Goal: Task Accomplishment & Management: Manage account settings

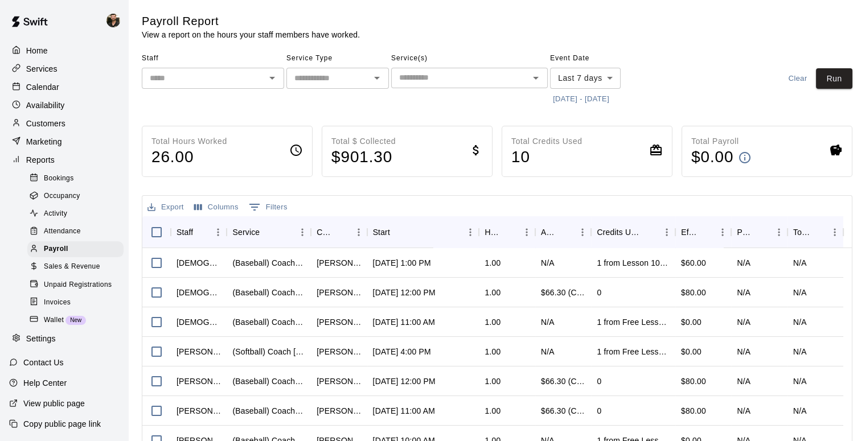
click at [42, 92] on p "Calendar" at bounding box center [42, 86] width 33 height 11
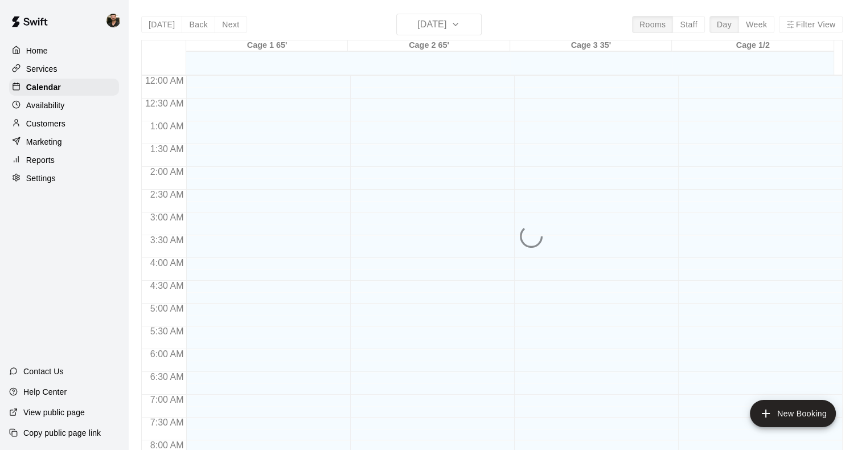
scroll to position [671, 0]
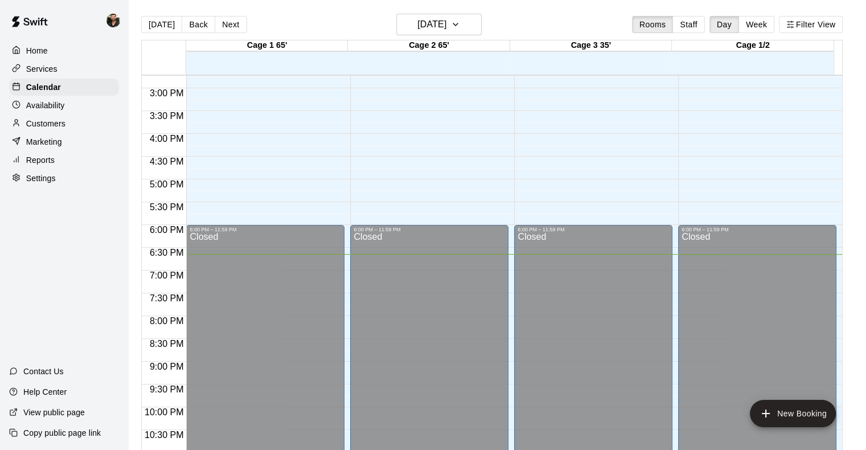
click at [763, 28] on button "Week" at bounding box center [757, 24] width 36 height 17
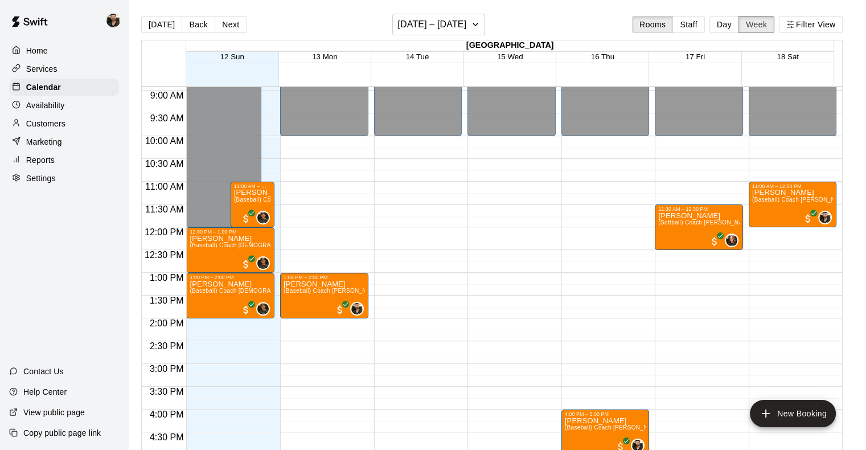
scroll to position [407, 0]
click at [190, 26] on button "Back" at bounding box center [199, 24] width 34 height 17
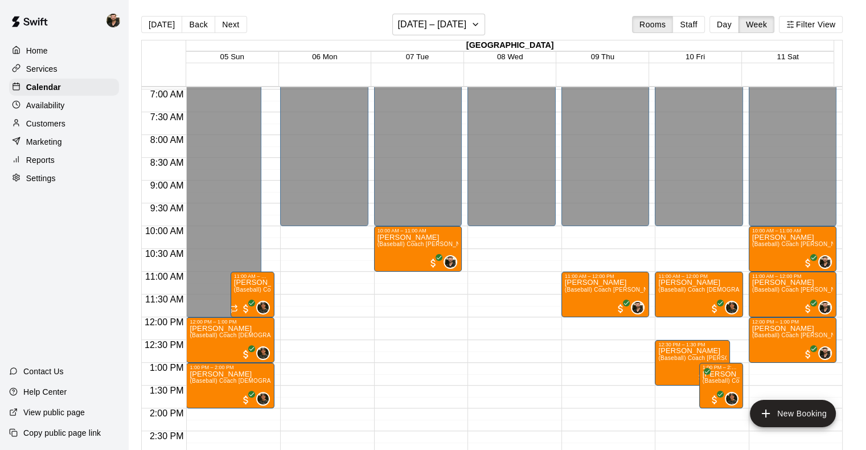
scroll to position [316, 0]
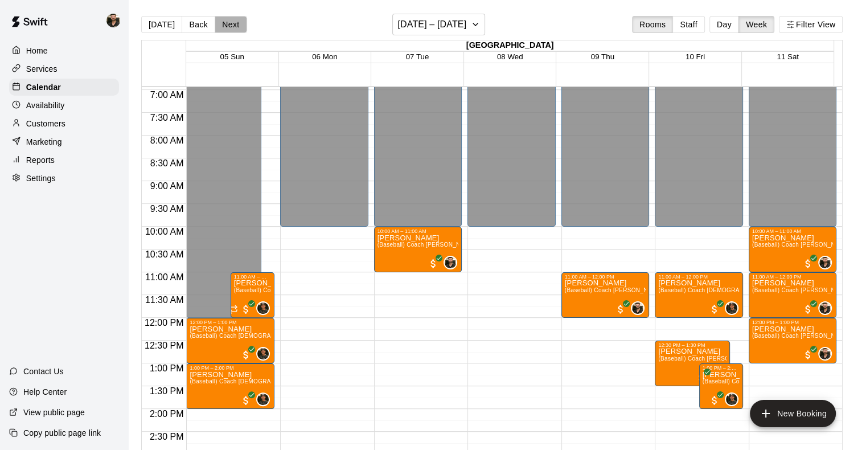
click at [226, 22] on button "Next" at bounding box center [231, 24] width 32 height 17
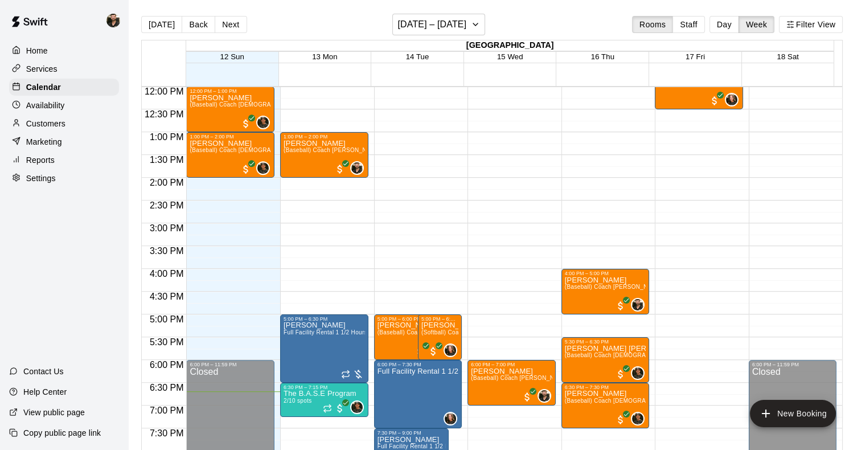
scroll to position [548, 0]
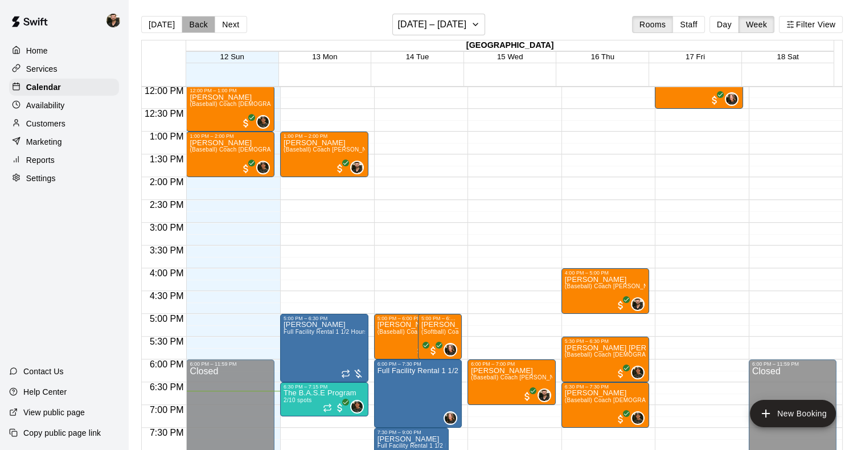
click at [190, 28] on button "Back" at bounding box center [199, 24] width 34 height 17
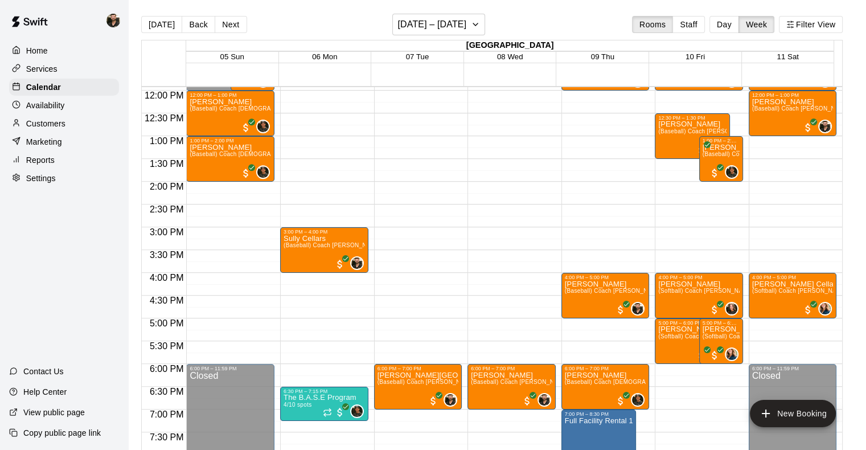
scroll to position [543, 0]
click at [221, 21] on button "Next" at bounding box center [231, 24] width 32 height 17
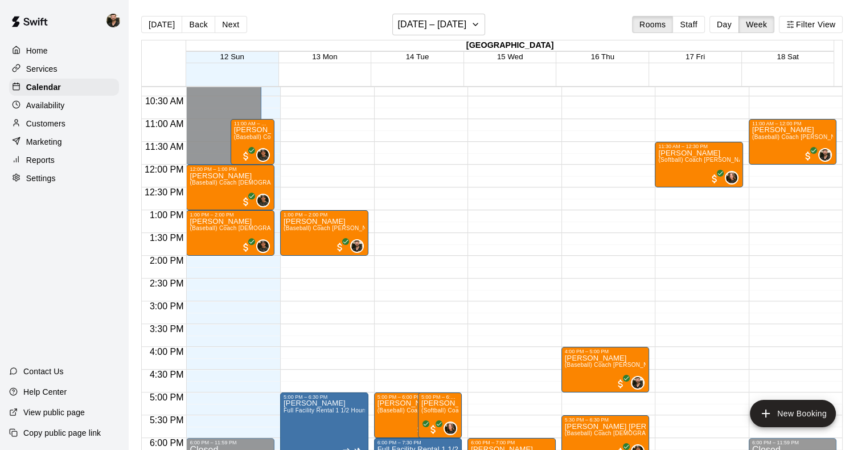
scroll to position [376, 0]
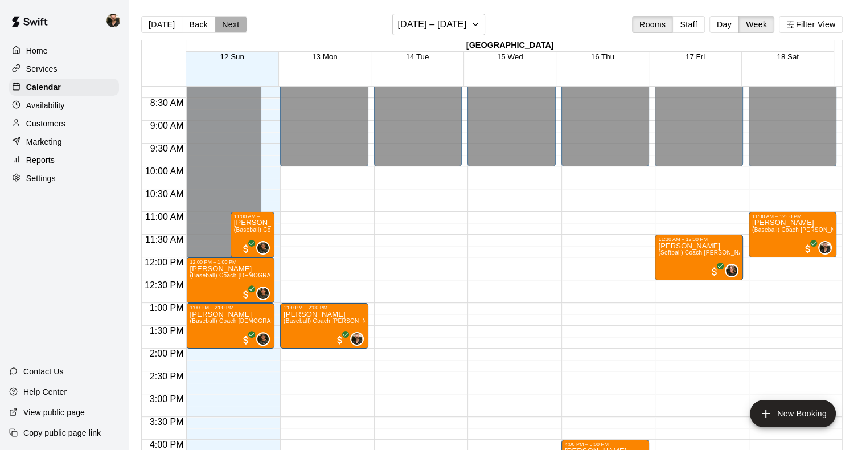
click at [232, 31] on button "Next" at bounding box center [231, 24] width 32 height 17
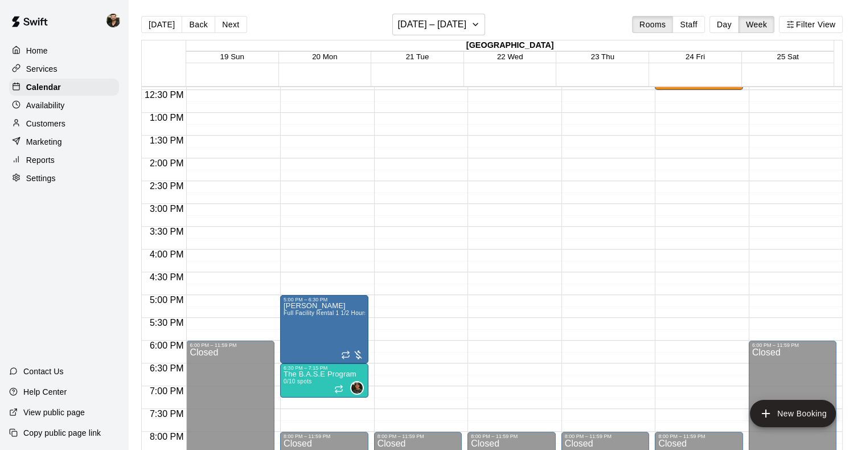
scroll to position [567, 0]
click at [203, 27] on button "Back" at bounding box center [199, 24] width 34 height 17
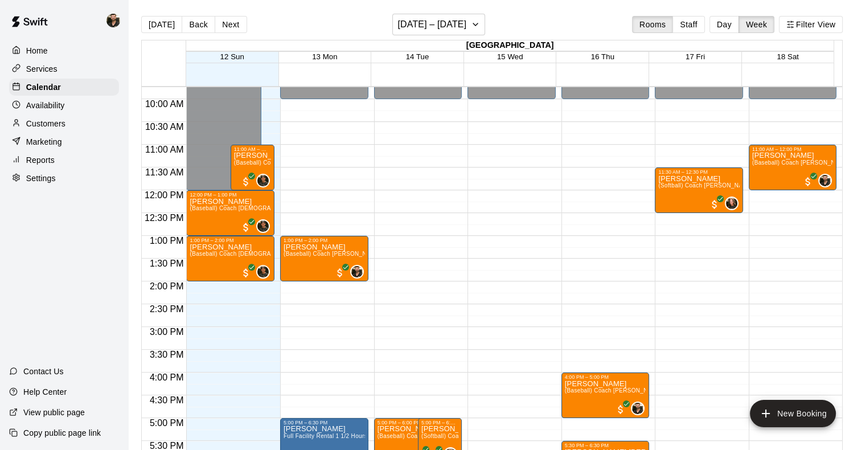
scroll to position [425, 0]
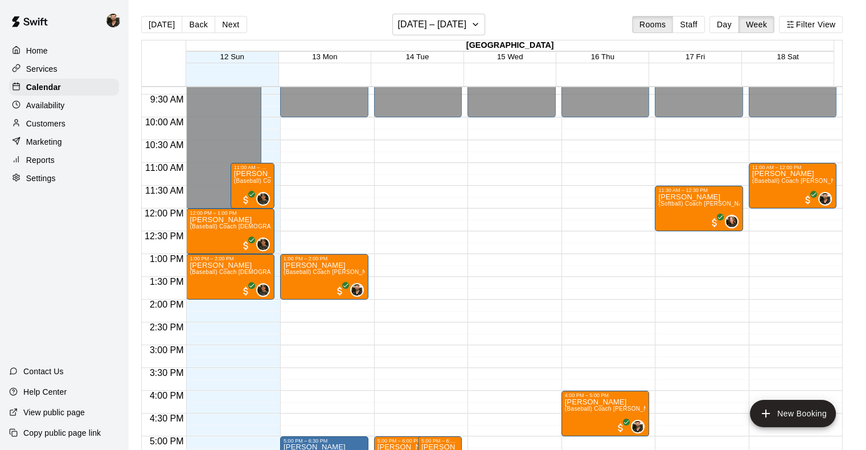
click at [220, 24] on button "Next" at bounding box center [231, 24] width 32 height 17
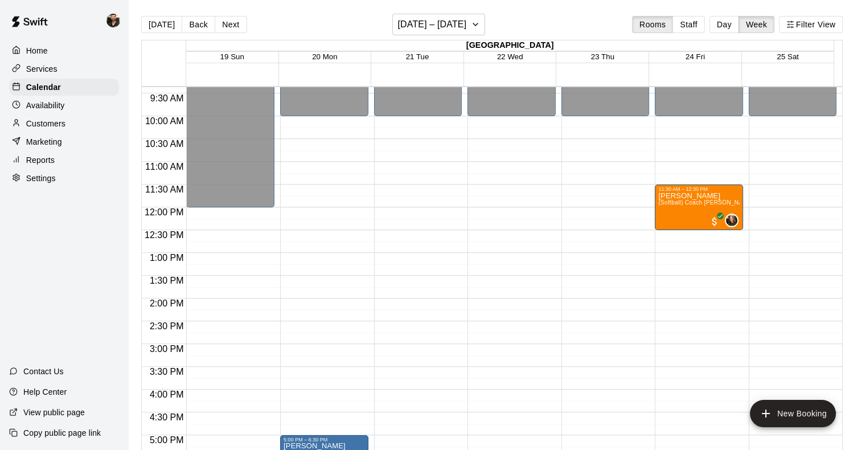
scroll to position [401, 0]
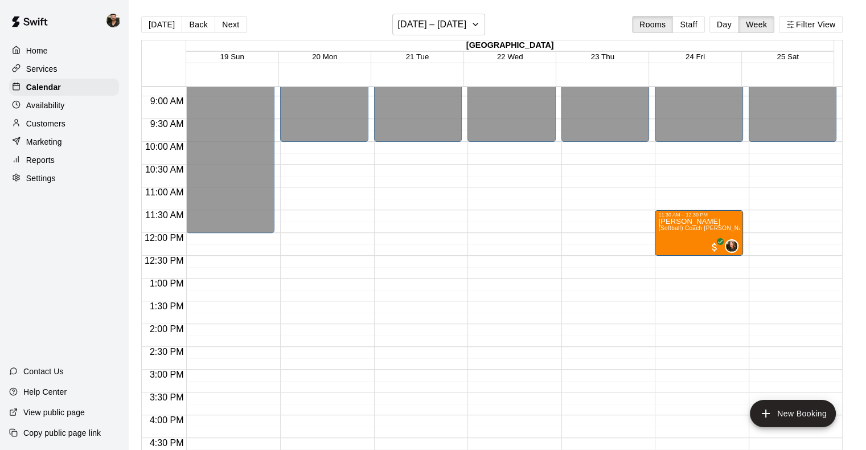
click at [197, 27] on button "Back" at bounding box center [199, 24] width 34 height 17
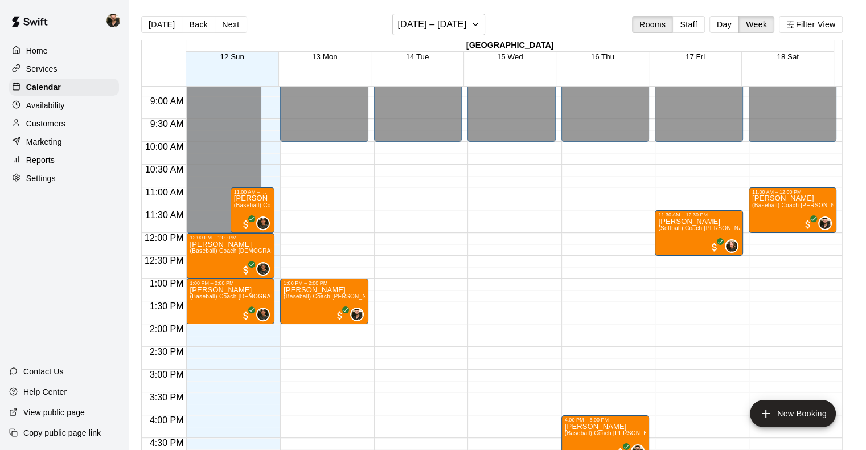
click at [69, 129] on div "Customers" at bounding box center [64, 123] width 110 height 17
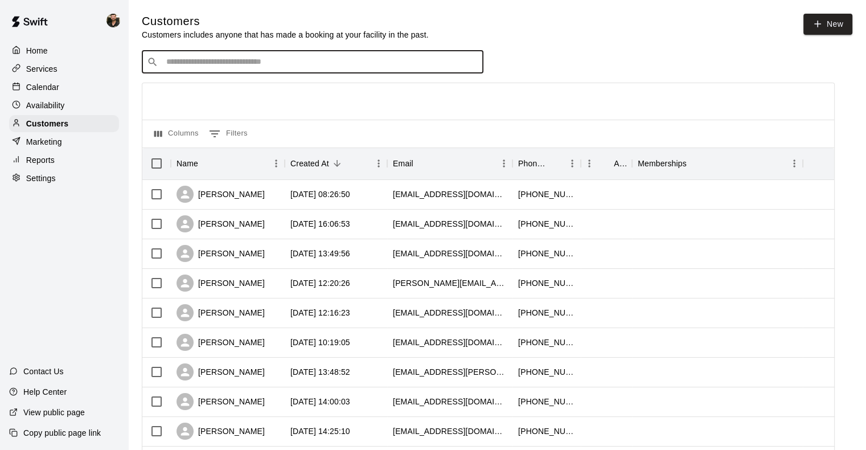
click at [253, 60] on input "Search customers by name or email" at bounding box center [320, 61] width 315 height 11
type input "*****"
click at [357, 68] on input "*****" at bounding box center [312, 61] width 298 height 11
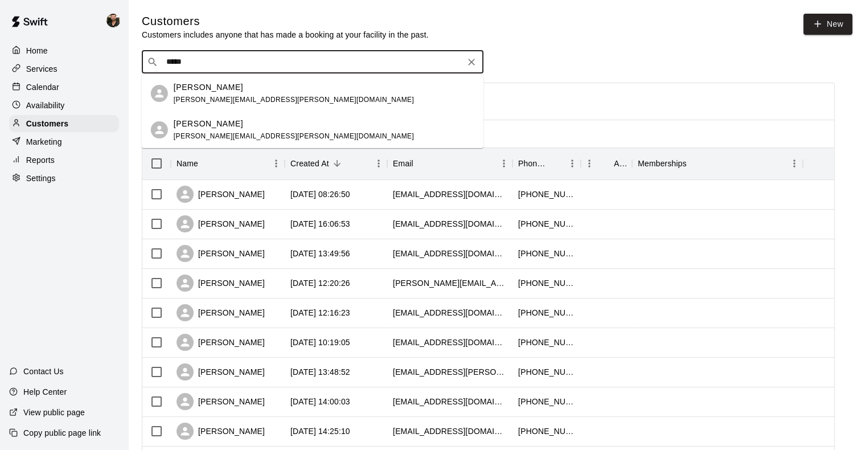
click at [339, 85] on div "[PERSON_NAME] [PERSON_NAME][EMAIL_ADDRESS][PERSON_NAME][DOMAIN_NAME]" at bounding box center [324, 93] width 301 height 24
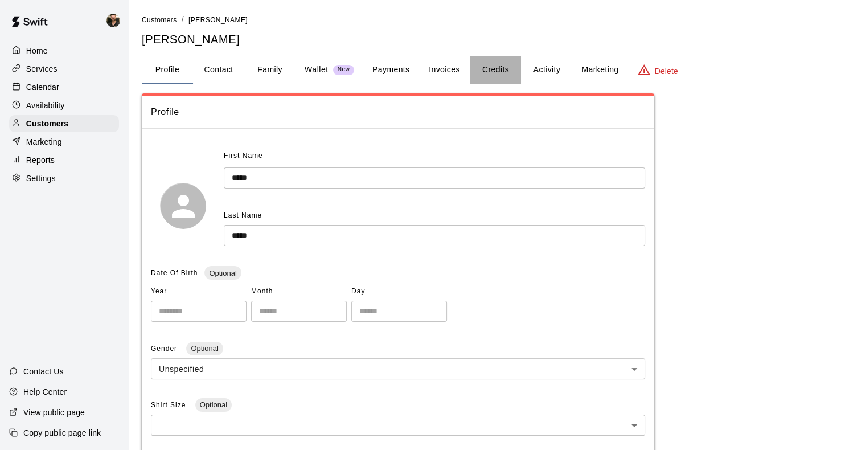
click at [493, 67] on button "Credits" at bounding box center [495, 69] width 51 height 27
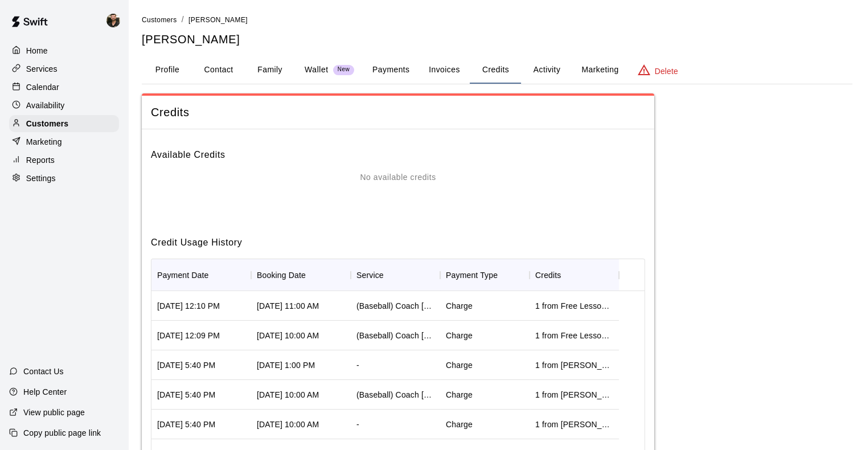
click at [54, 59] on div "Home" at bounding box center [64, 50] width 110 height 17
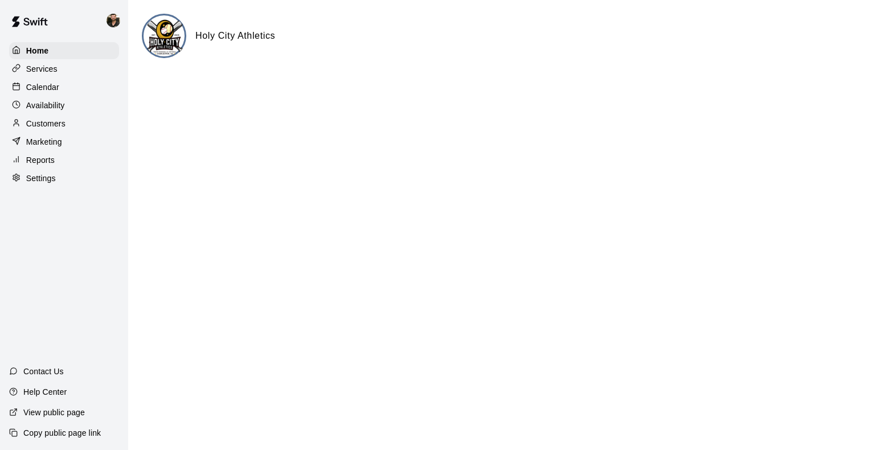
click at [52, 95] on div "Calendar" at bounding box center [64, 87] width 110 height 17
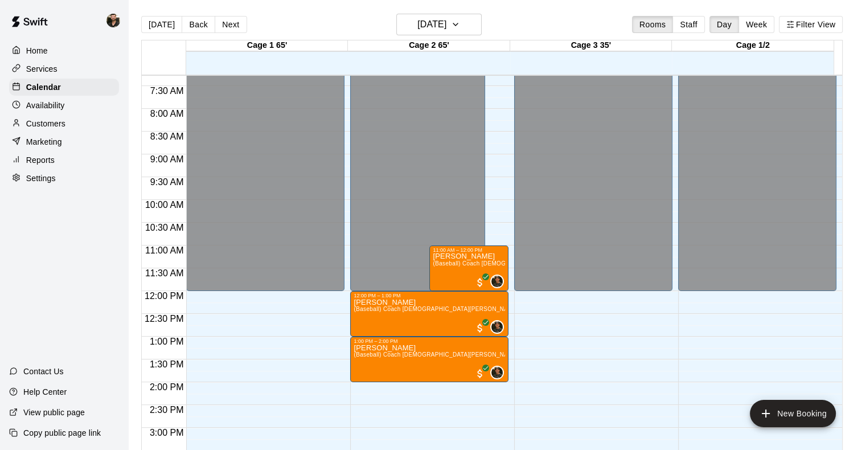
scroll to position [331, 0]
click at [766, 30] on button "Week" at bounding box center [757, 24] width 36 height 17
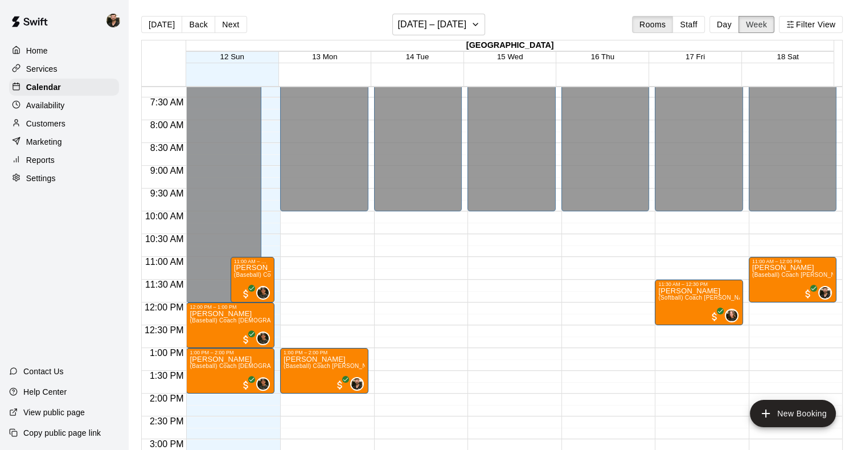
scroll to position [540, 0]
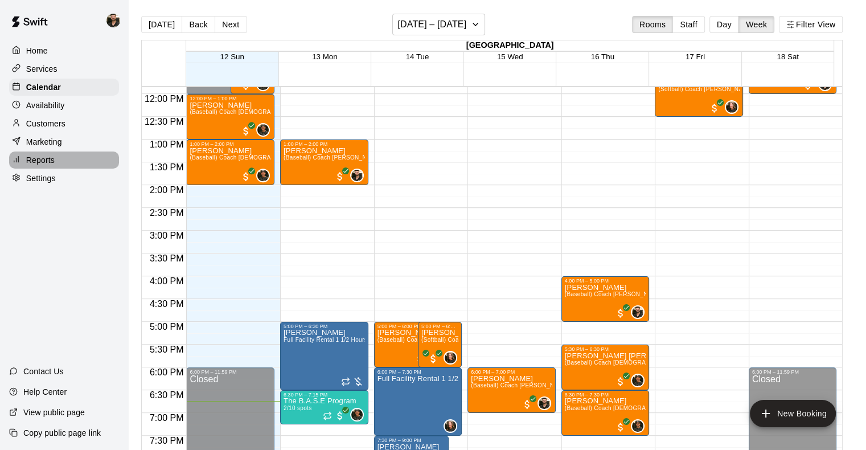
click at [48, 161] on p "Reports" at bounding box center [40, 159] width 28 height 11
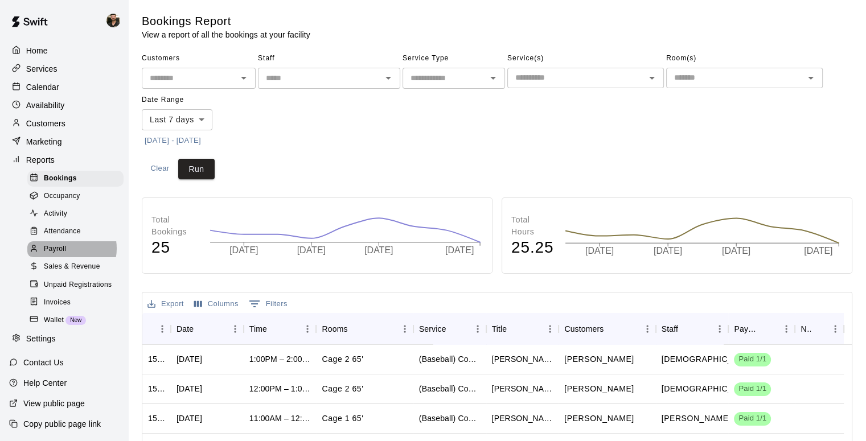
click at [71, 257] on div "Payroll" at bounding box center [75, 249] width 96 height 16
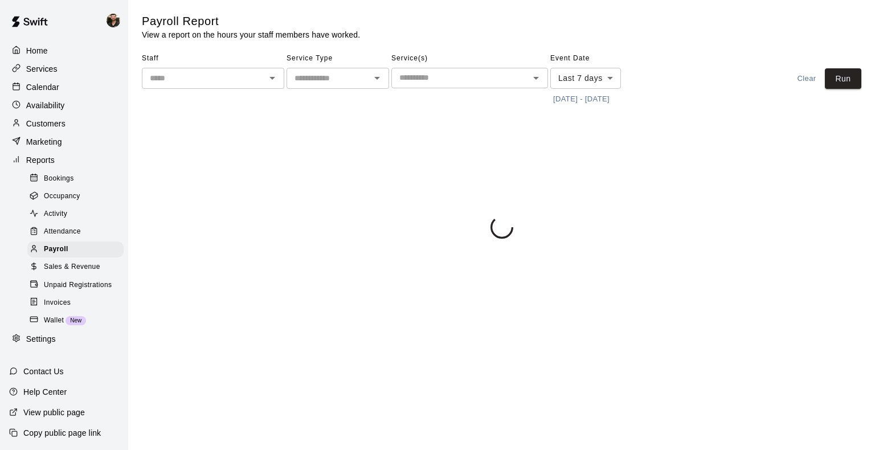
click at [382, 83] on icon "Open" at bounding box center [377, 78] width 14 height 14
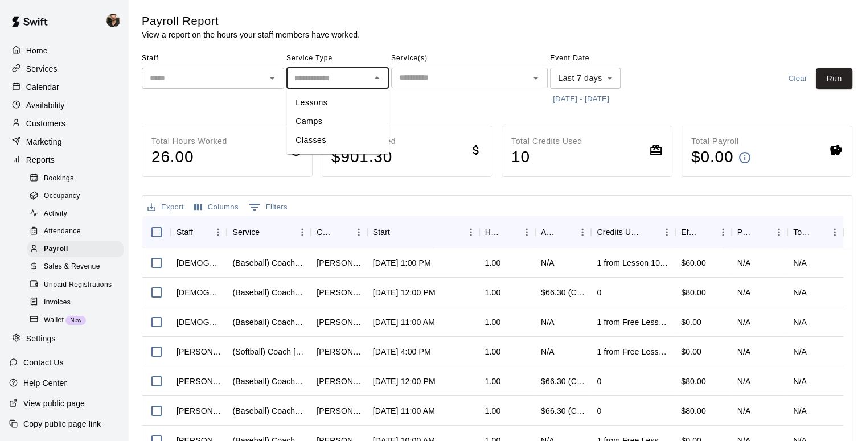
click at [344, 107] on li "Lessons" at bounding box center [337, 102] width 103 height 19
type input "*******"
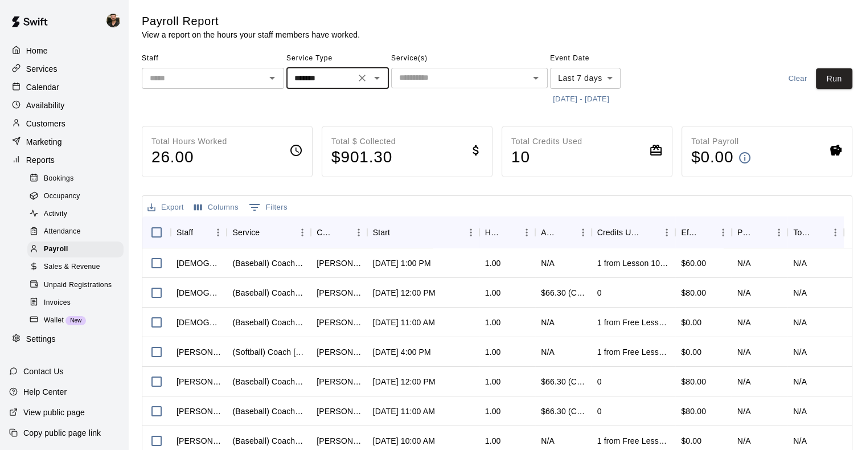
click at [608, 102] on button "[DATE] - [DATE]" at bounding box center [581, 100] width 62 height 18
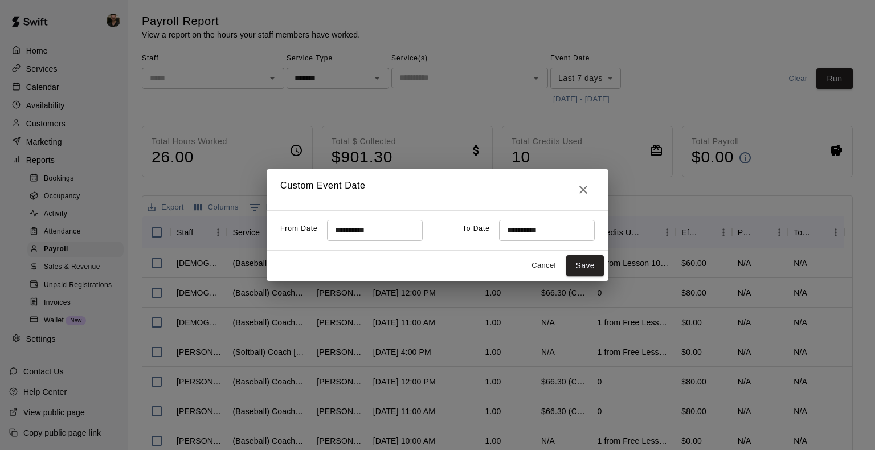
click at [408, 234] on input "**********" at bounding box center [371, 230] width 88 height 21
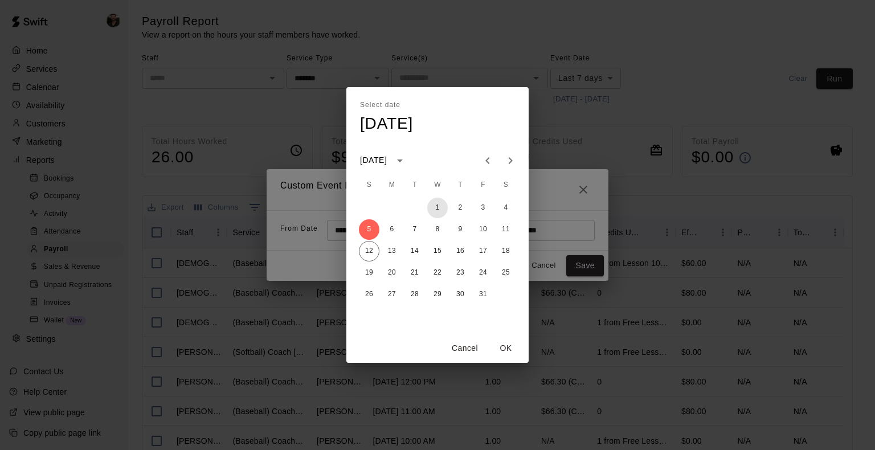
click at [438, 200] on button "1" at bounding box center [437, 208] width 21 height 21
type input "**********"
click at [501, 349] on button "OK" at bounding box center [505, 348] width 36 height 21
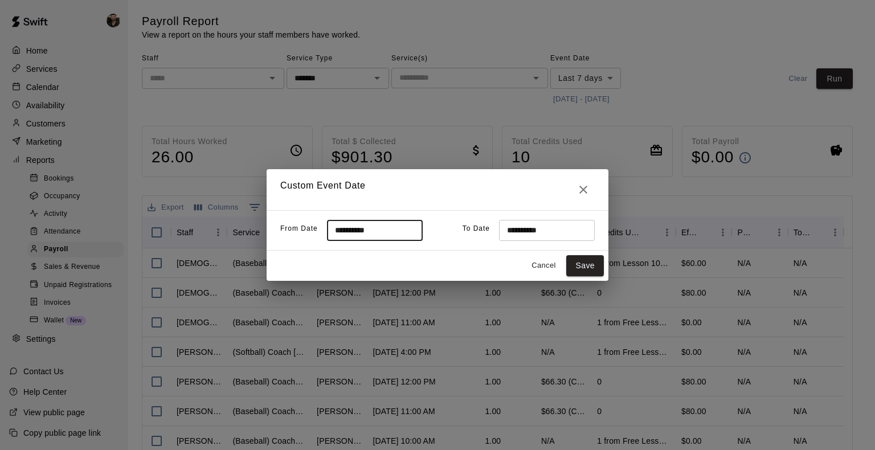
click at [547, 231] on input "**********" at bounding box center [543, 230] width 88 height 21
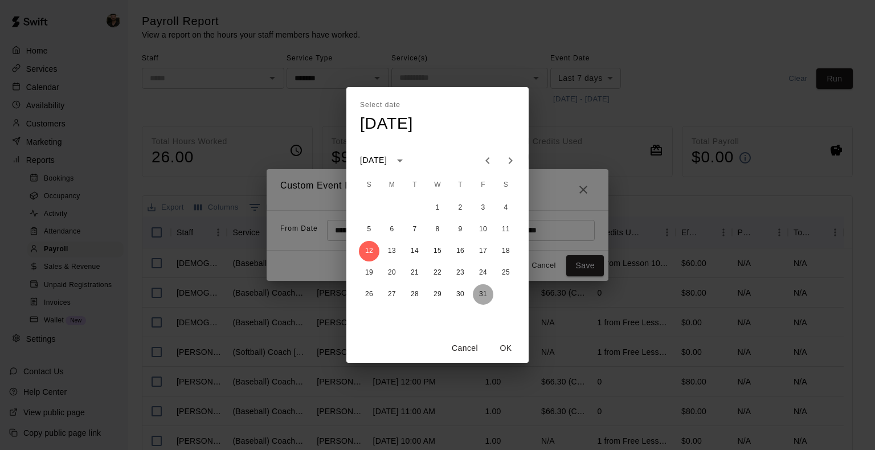
click at [477, 301] on button "31" at bounding box center [483, 294] width 21 height 21
type input "**********"
click at [499, 346] on button "OK" at bounding box center [505, 348] width 36 height 21
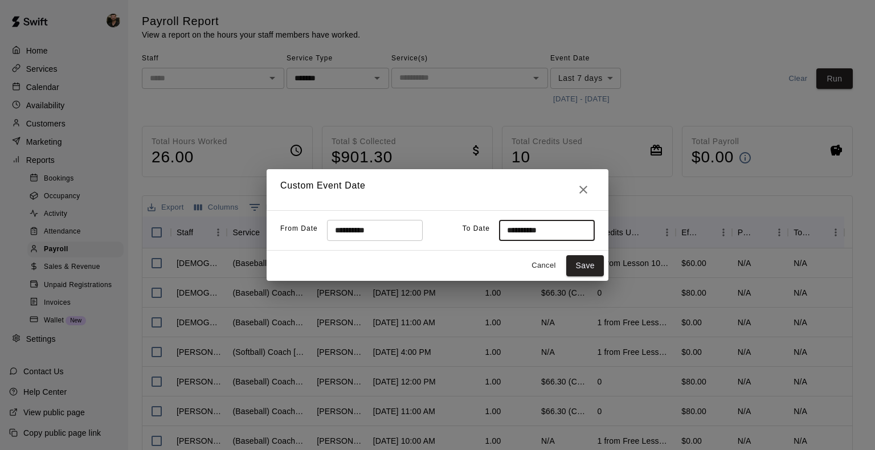
click at [585, 275] on button "Save" at bounding box center [585, 265] width 38 height 21
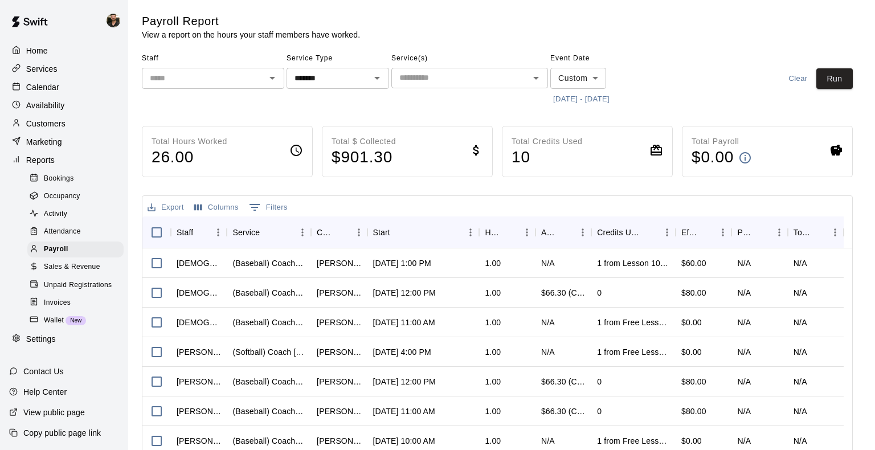
type input "******"
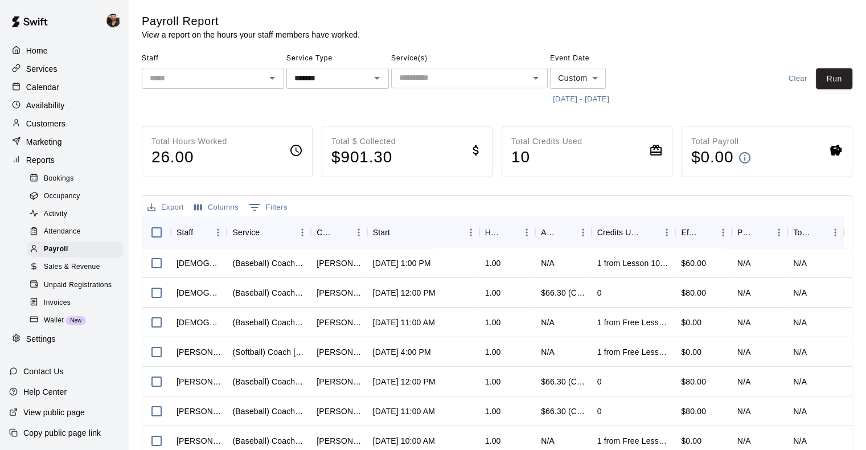
click at [272, 79] on icon "Open" at bounding box center [272, 78] width 6 height 3
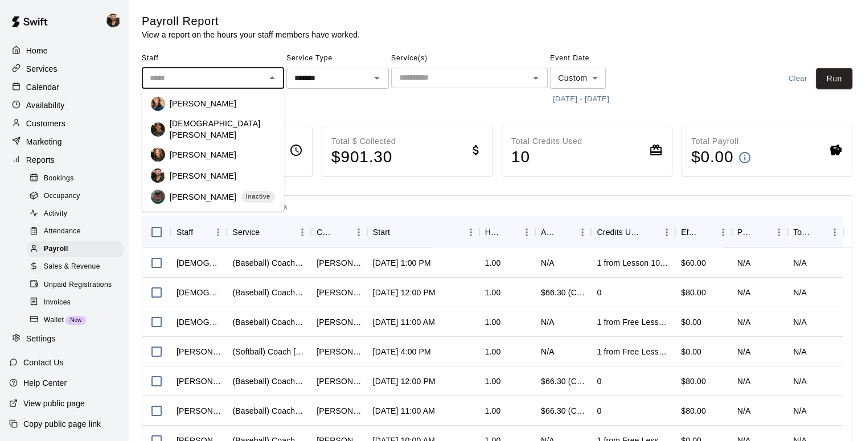
click at [218, 118] on div "[DEMOGRAPHIC_DATA][PERSON_NAME]" at bounding box center [213, 129] width 124 height 23
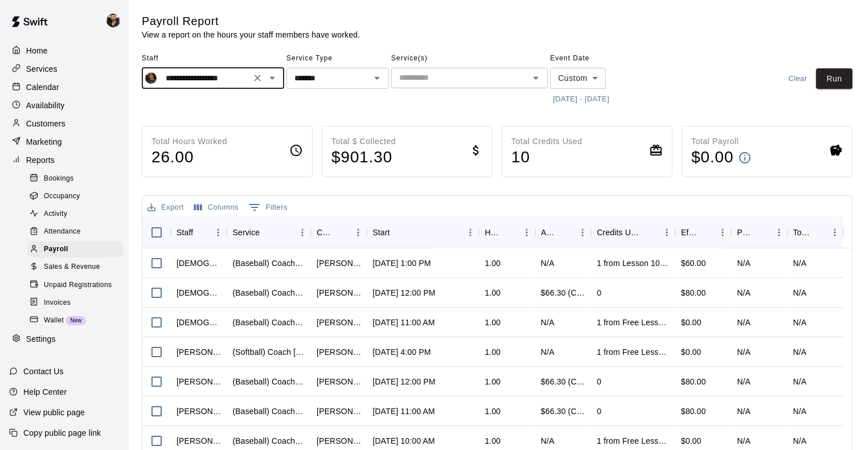
click at [827, 80] on button "Run" at bounding box center [834, 78] width 36 height 21
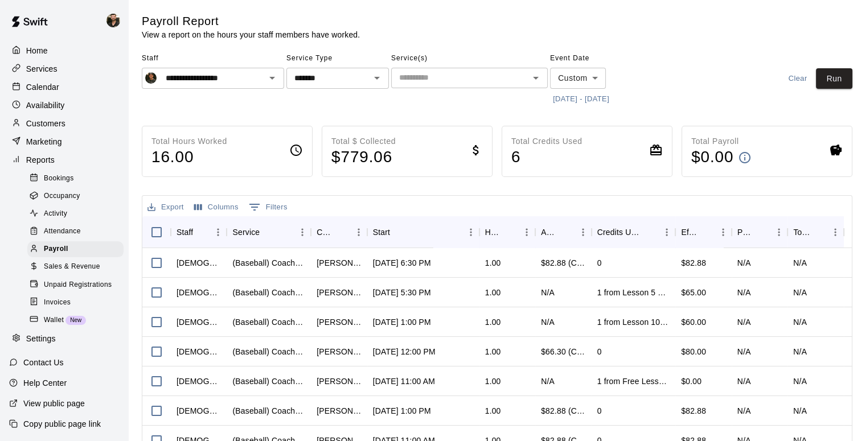
click at [280, 87] on div "**********" at bounding box center [213, 78] width 142 height 21
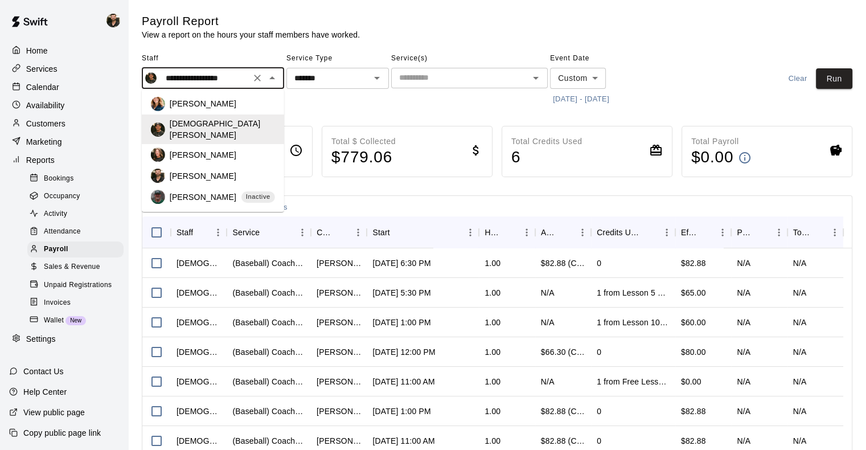
click at [239, 104] on div "[PERSON_NAME]" at bounding box center [222, 103] width 105 height 11
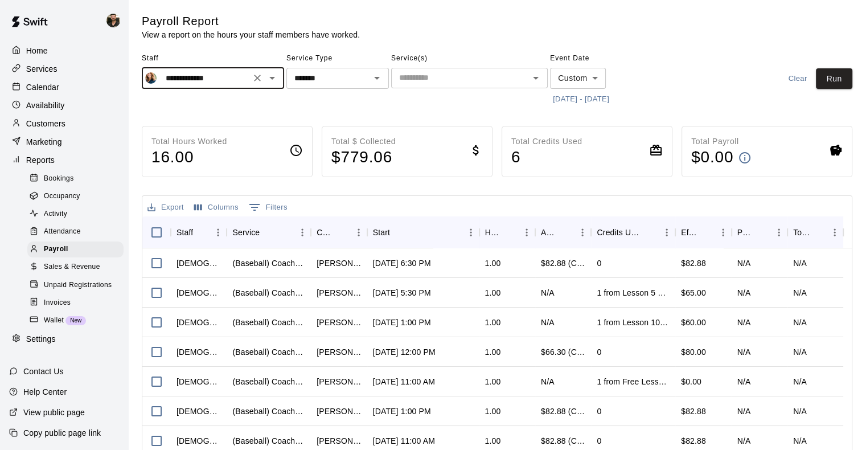
click at [823, 79] on button "Run" at bounding box center [834, 78] width 36 height 21
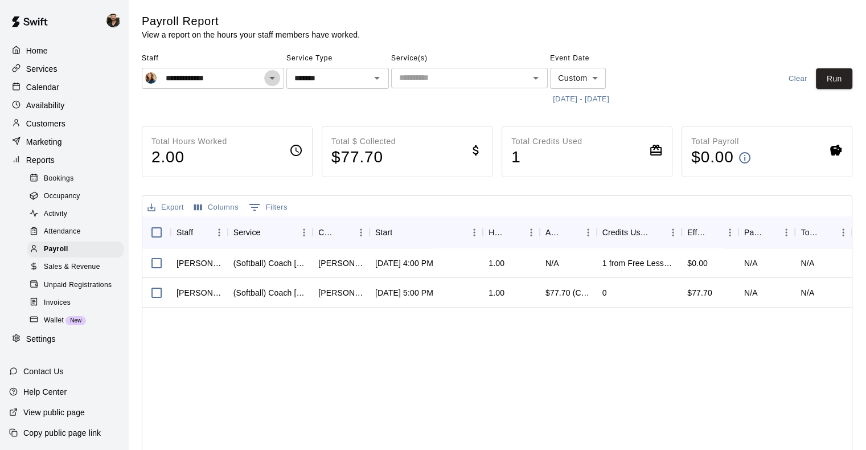
click at [276, 76] on icon "Open" at bounding box center [272, 78] width 14 height 14
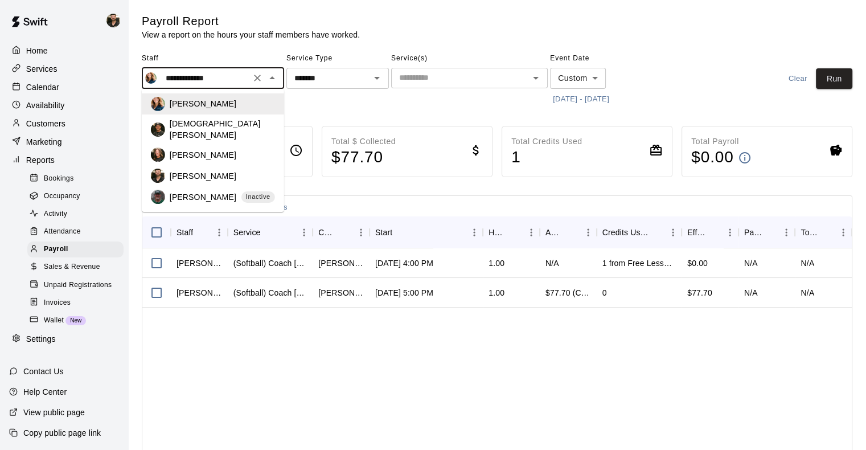
click at [219, 149] on div "[PERSON_NAME]" at bounding box center [222, 154] width 105 height 11
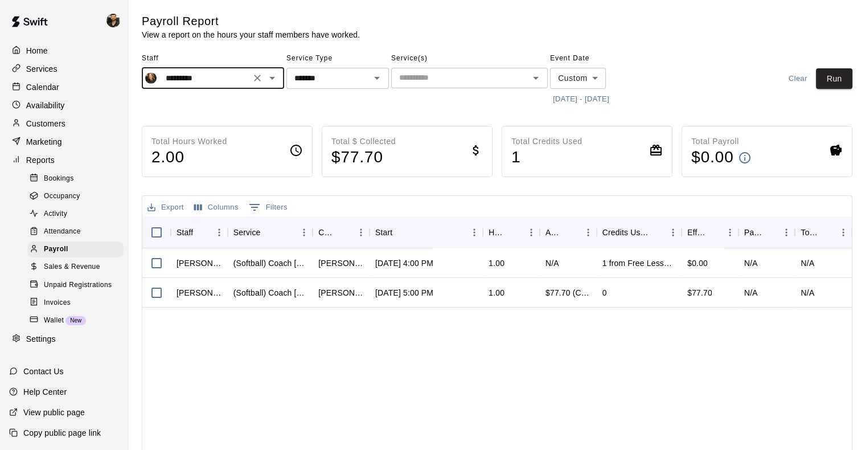
click at [831, 88] on button "Run" at bounding box center [834, 78] width 36 height 21
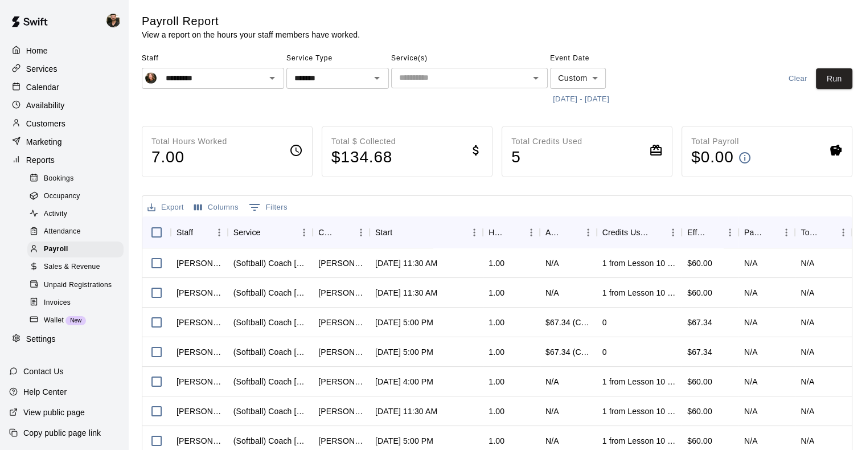
click at [280, 81] on div "********* ​" at bounding box center [213, 78] width 142 height 21
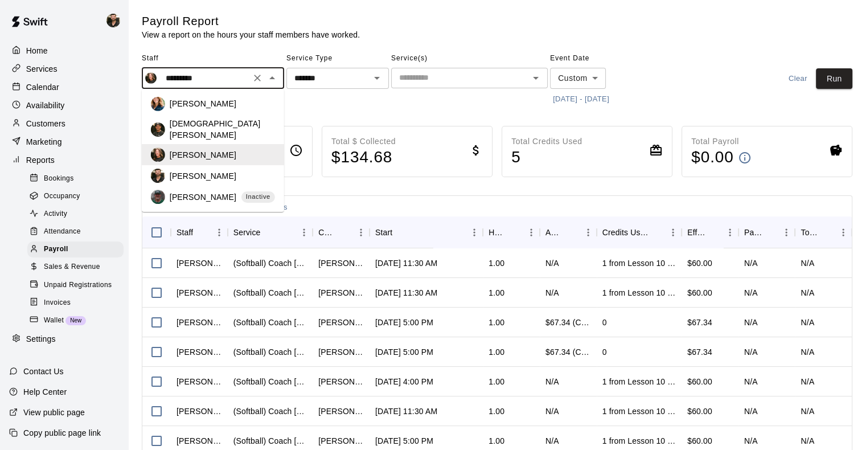
click at [210, 172] on p "[PERSON_NAME]" at bounding box center [203, 175] width 67 height 11
type input "**********"
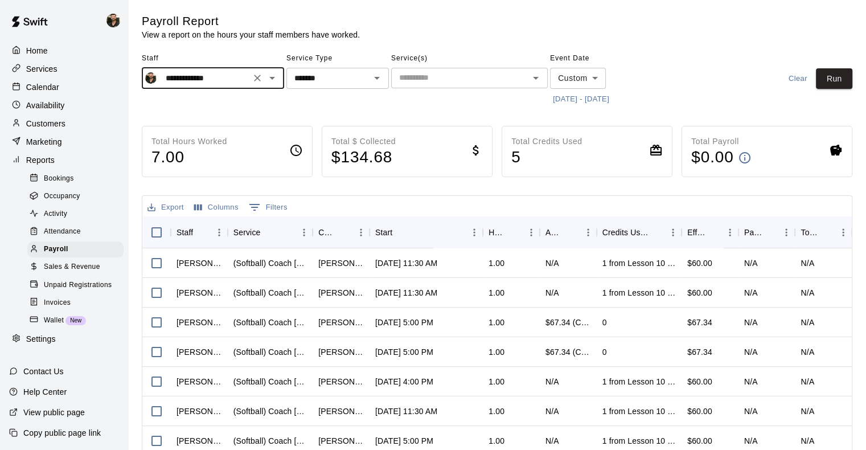
click at [836, 76] on button "Run" at bounding box center [834, 78] width 36 height 21
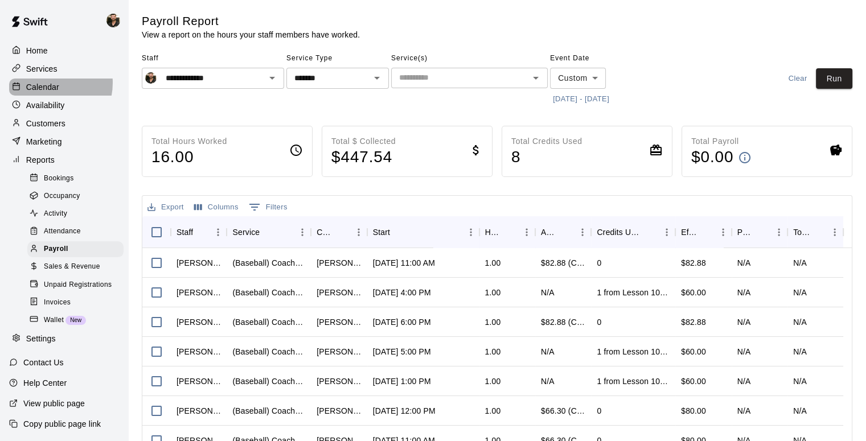
click at [43, 85] on p "Calendar" at bounding box center [42, 86] width 33 height 11
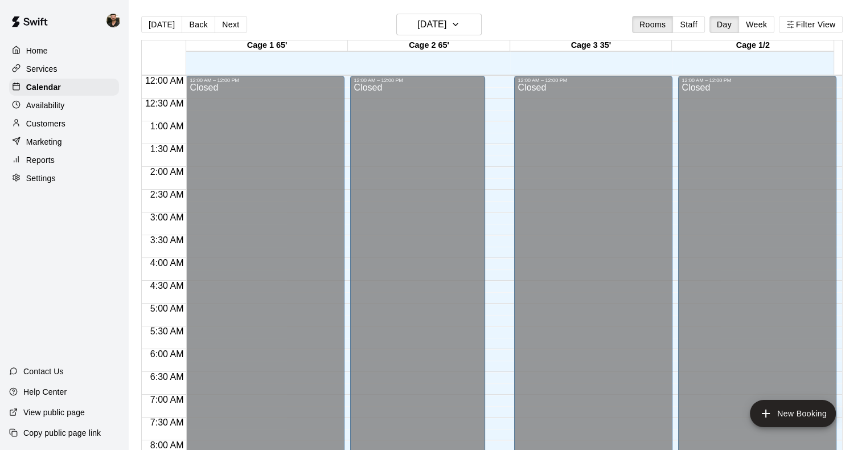
click at [191, 24] on button "Back" at bounding box center [199, 24] width 34 height 17
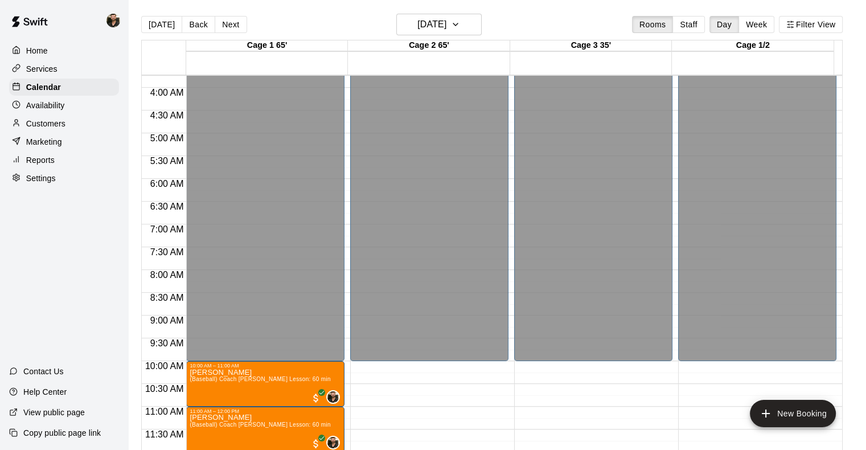
scroll to position [144, 0]
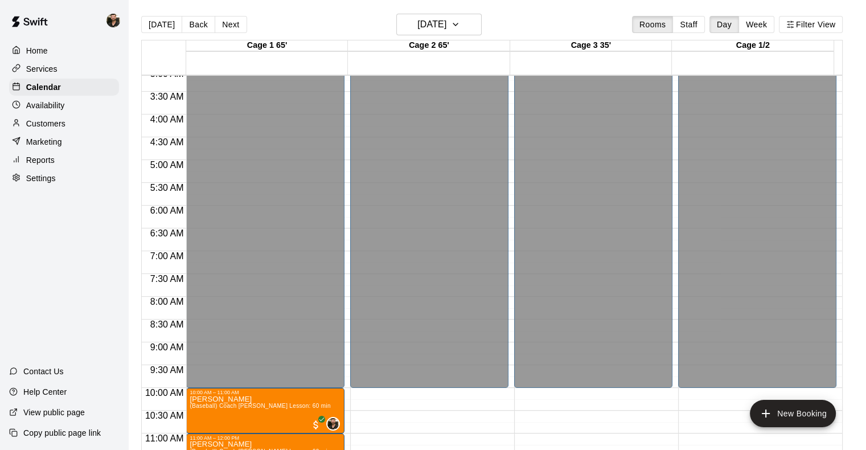
click at [761, 32] on button "Week" at bounding box center [757, 24] width 36 height 17
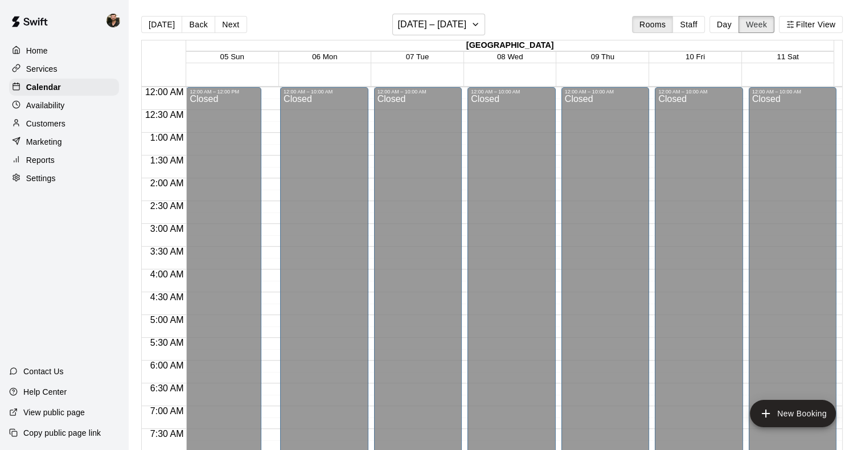
scroll to position [717, 0]
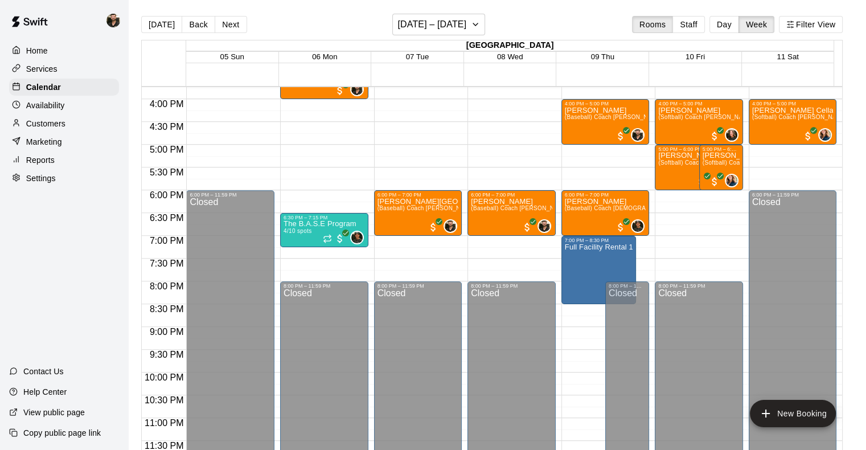
click at [198, 24] on button "Back" at bounding box center [199, 24] width 34 height 17
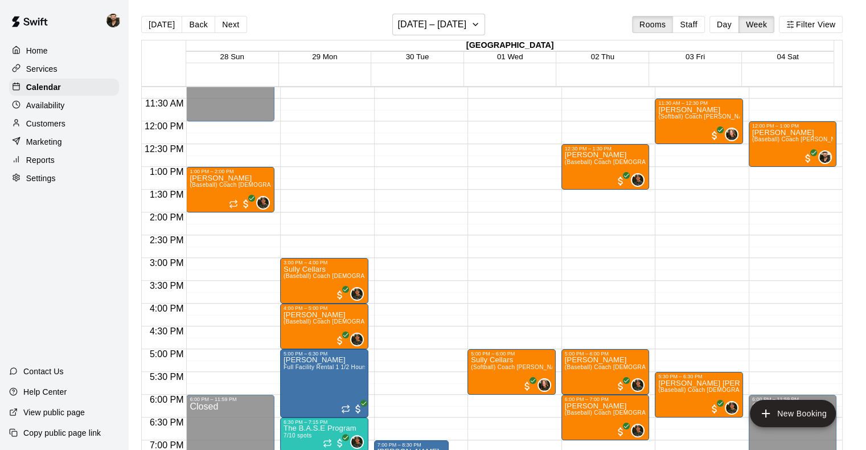
scroll to position [512, 0]
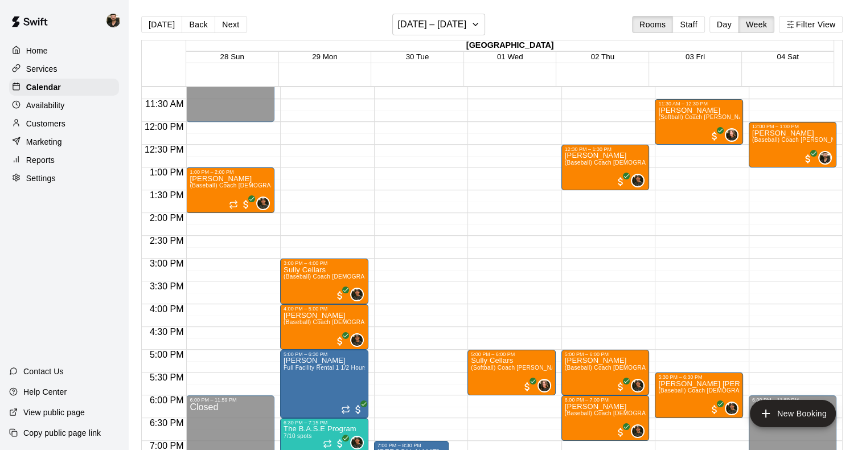
click at [232, 30] on button "Next" at bounding box center [231, 24] width 32 height 17
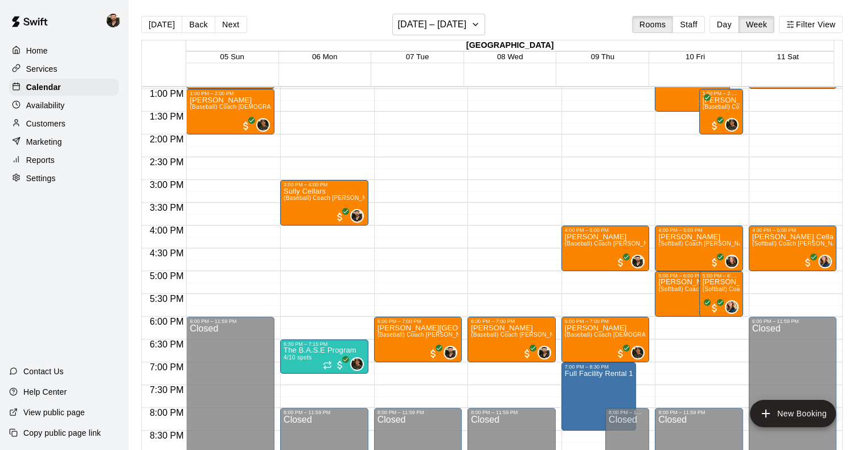
scroll to position [591, 0]
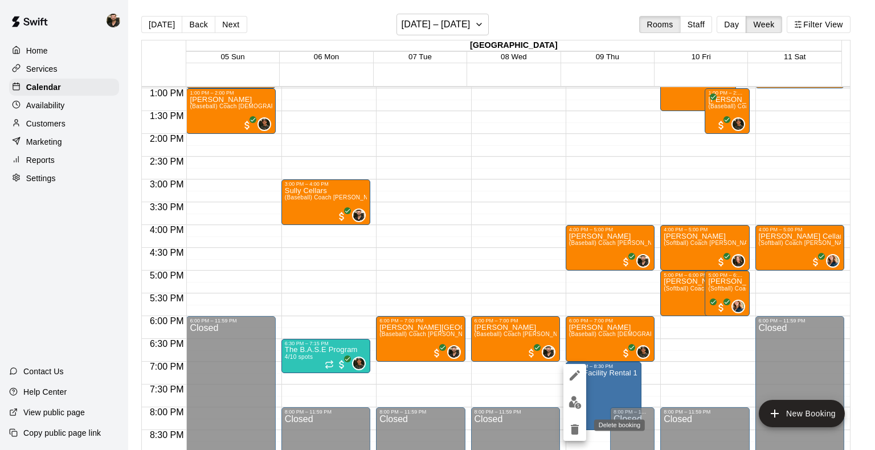
click at [576, 426] on icon "delete" at bounding box center [575, 430] width 14 height 14
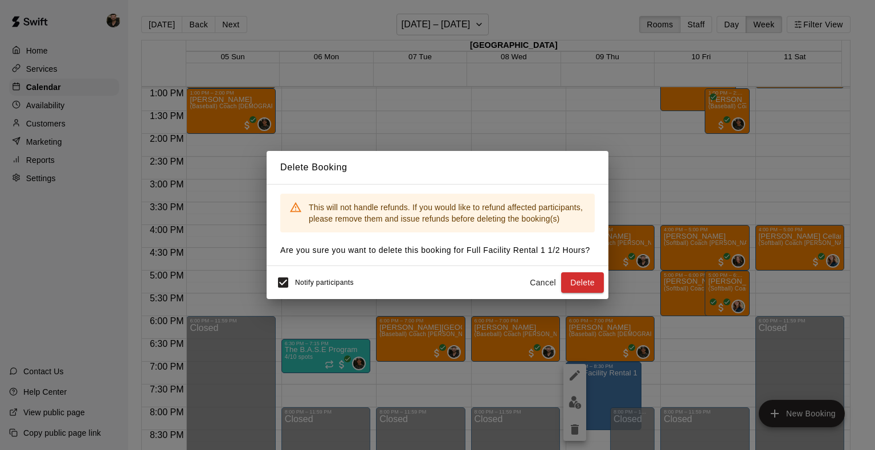
click at [571, 284] on button "Delete" at bounding box center [582, 282] width 43 height 21
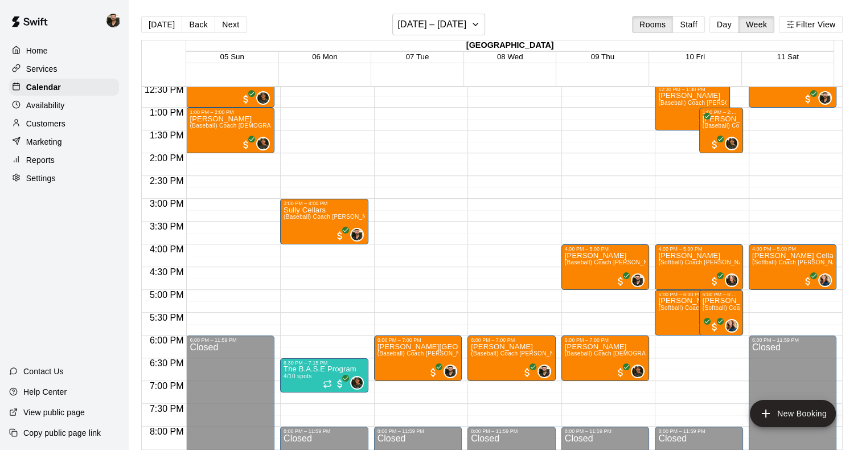
scroll to position [580, 0]
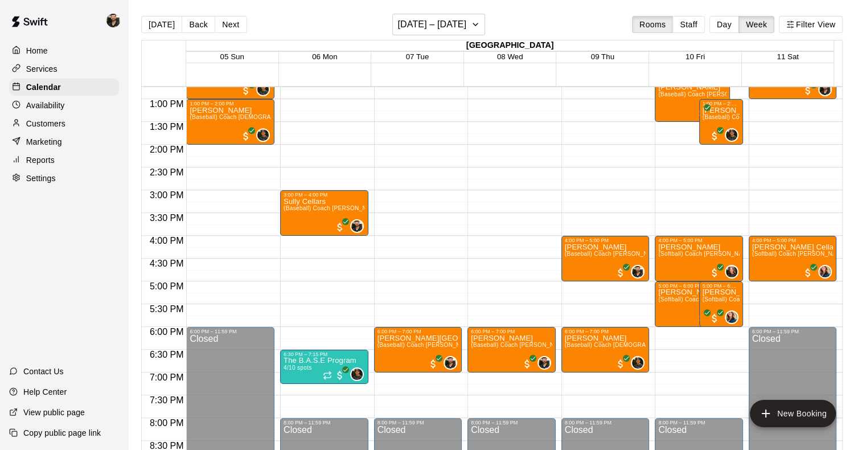
click at [201, 21] on button "Back" at bounding box center [199, 24] width 34 height 17
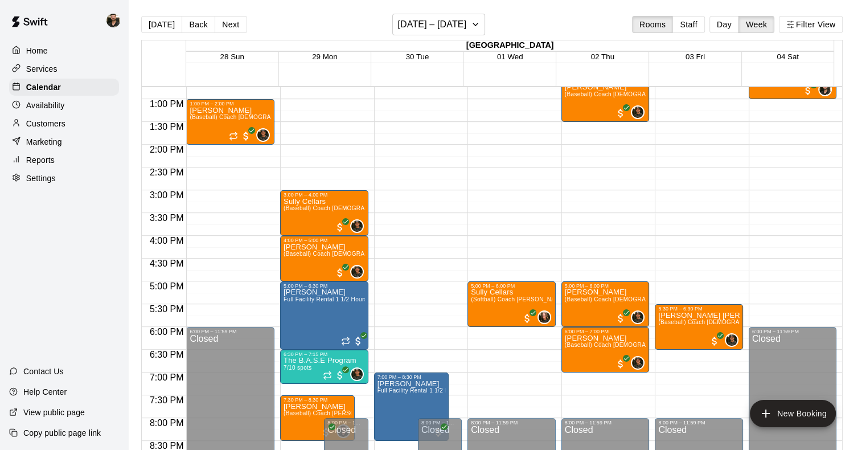
click at [231, 22] on button "Next" at bounding box center [231, 24] width 32 height 17
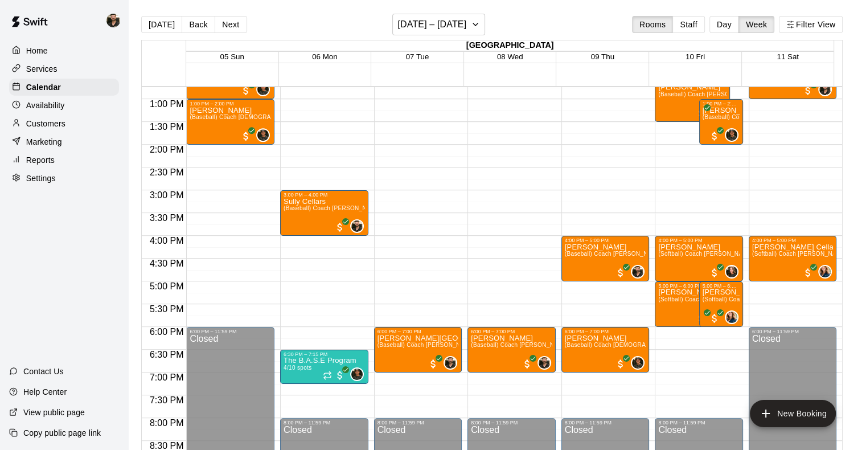
click at [231, 22] on button "Next" at bounding box center [231, 24] width 32 height 17
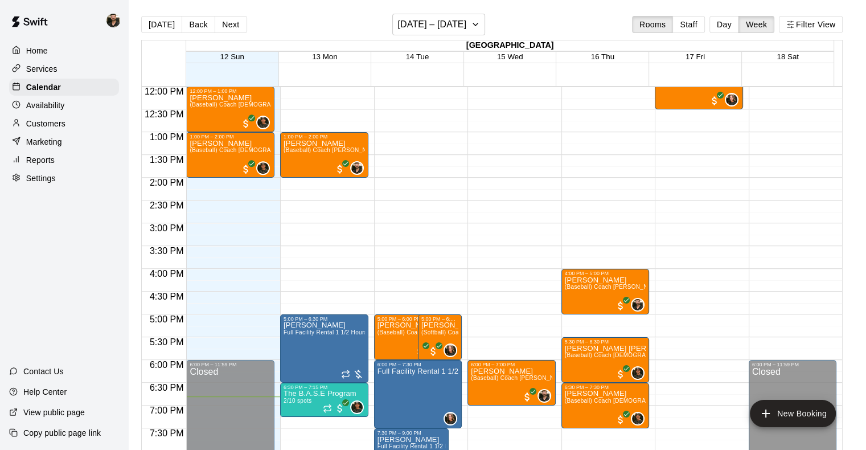
scroll to position [547, 0]
